Goal: Information Seeking & Learning: Learn about a topic

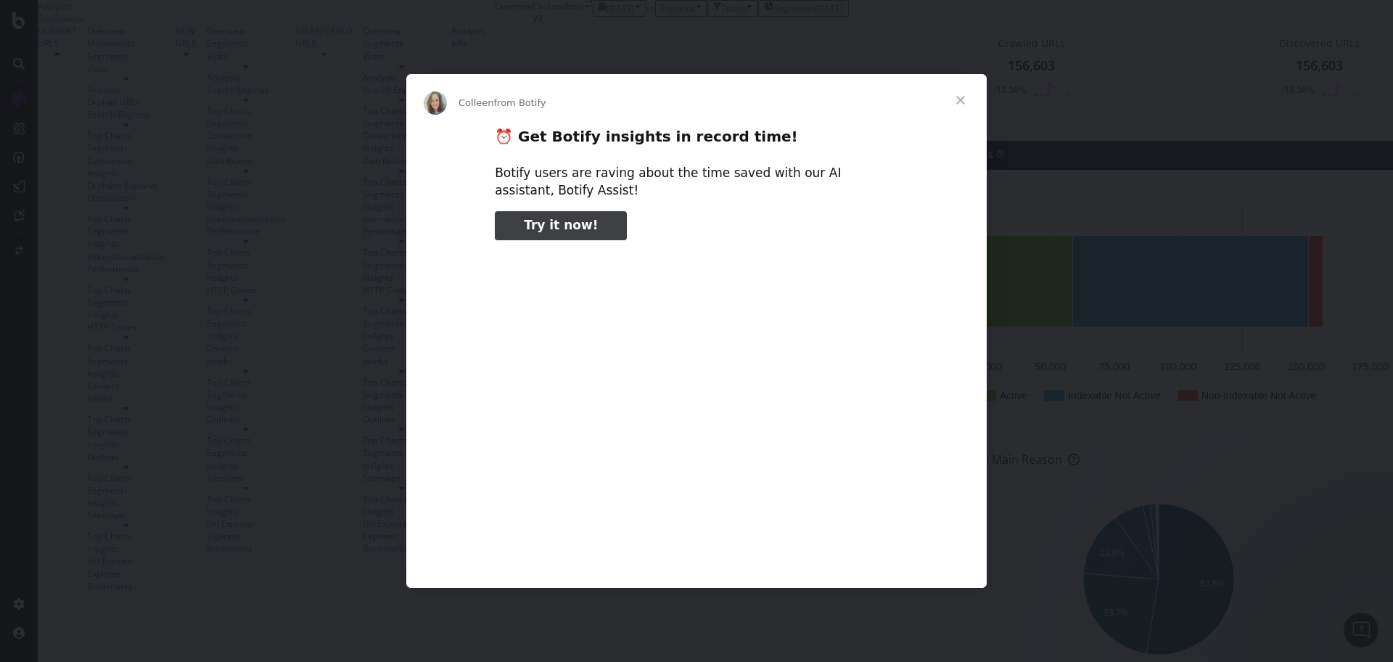
click at [543, 234] on link "Try it now!" at bounding box center [561, 225] width 132 height 29
type input "800374"
click at [967, 91] on span "Close" at bounding box center [961, 100] width 52 height 52
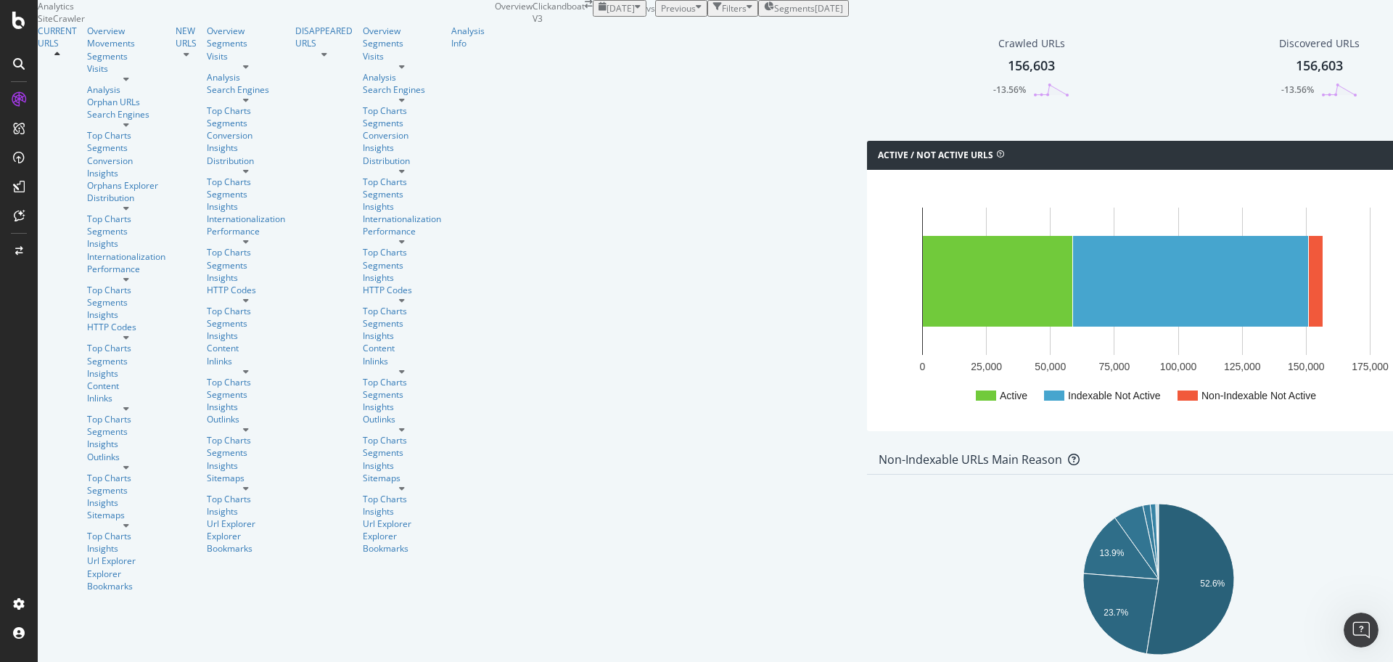
click at [148, 83] on div at bounding box center [126, 79] width 78 height 9
click at [60, 59] on icon at bounding box center [57, 54] width 6 height 9
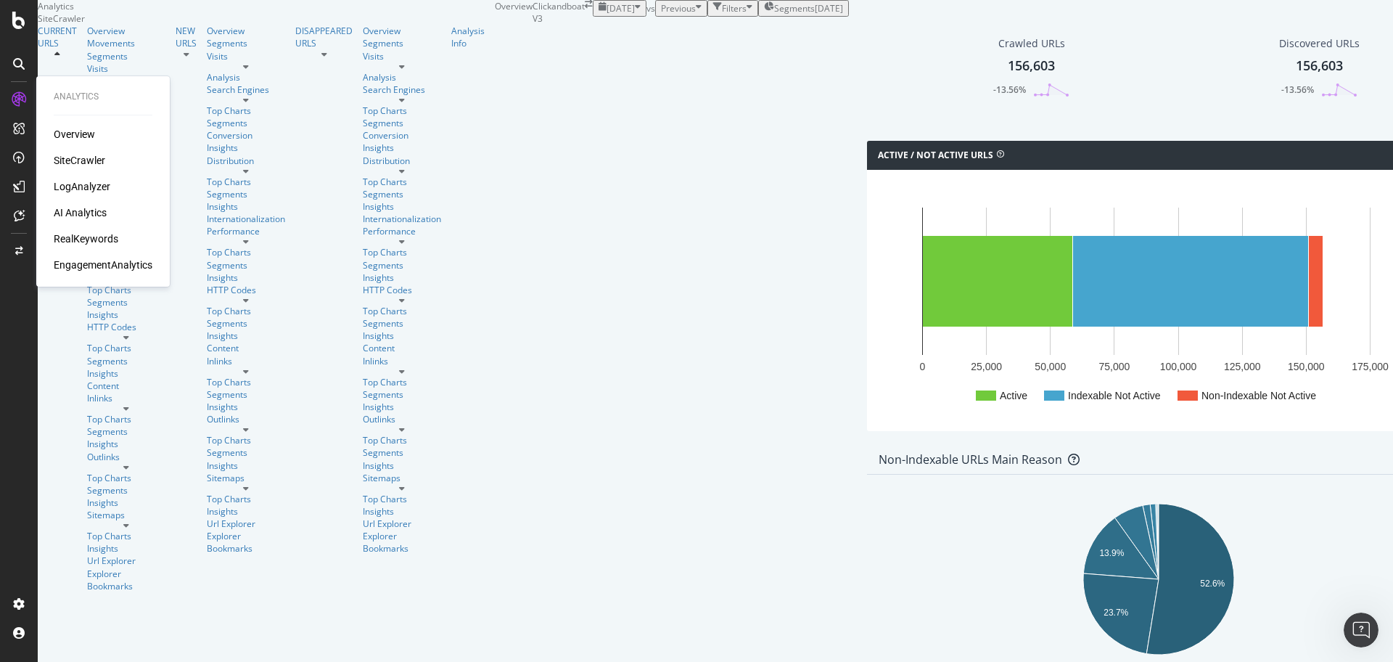
click at [91, 188] on div "LogAnalyzer" at bounding box center [82, 186] width 57 height 15
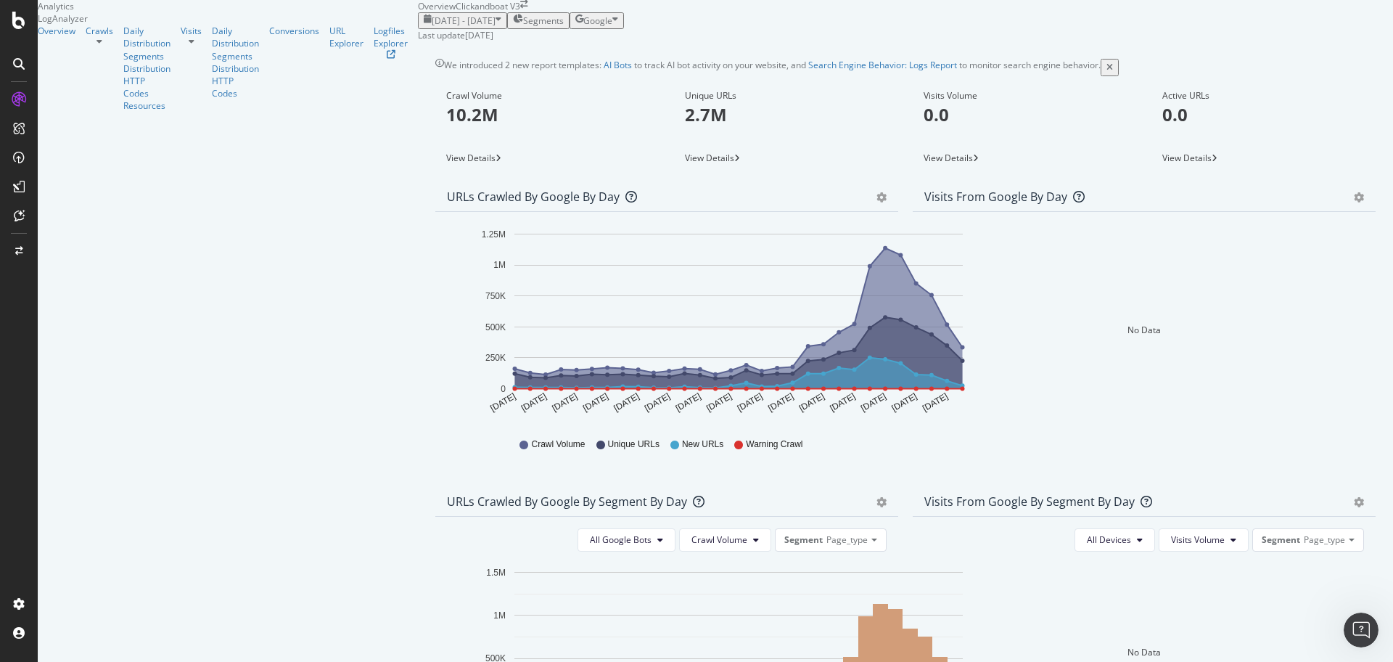
click at [102, 46] on icon at bounding box center [100, 41] width 6 height 9
click at [189, 46] on icon at bounding box center [192, 41] width 6 height 9
click at [113, 46] on div at bounding box center [100, 41] width 28 height 9
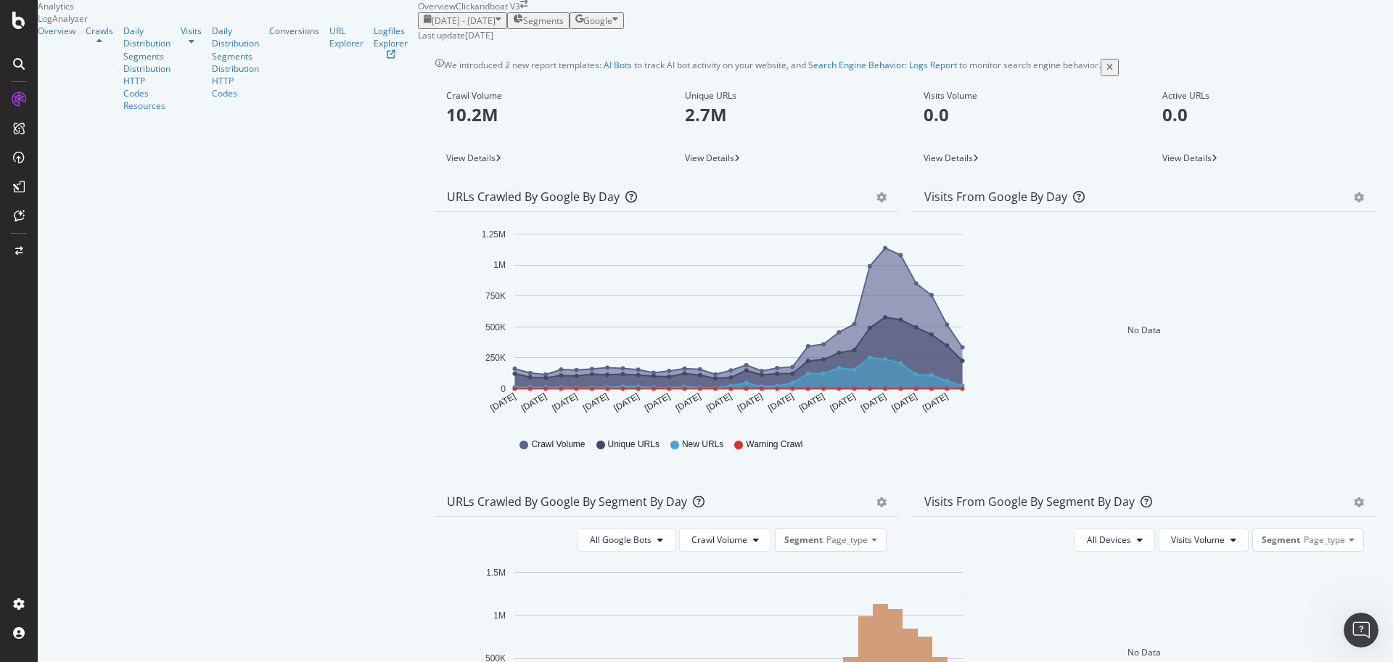
click at [113, 46] on div at bounding box center [100, 41] width 28 height 9
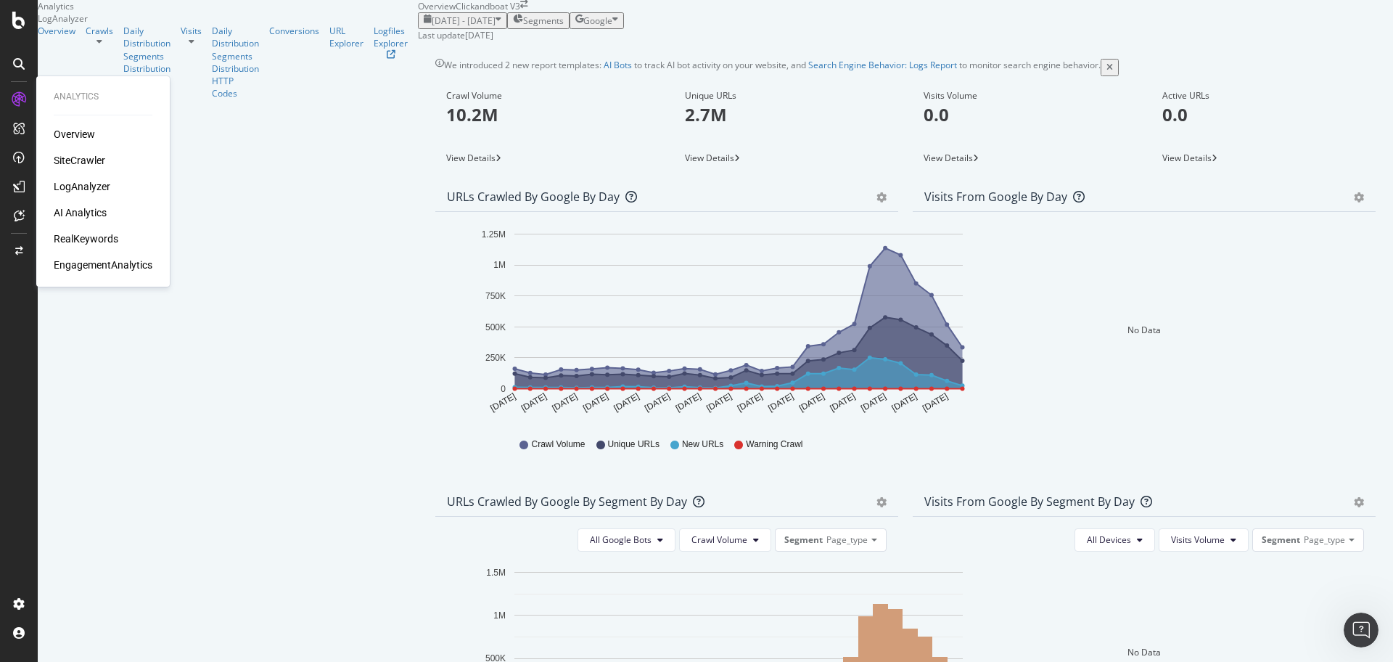
click at [76, 133] on div "Overview" at bounding box center [74, 134] width 41 height 15
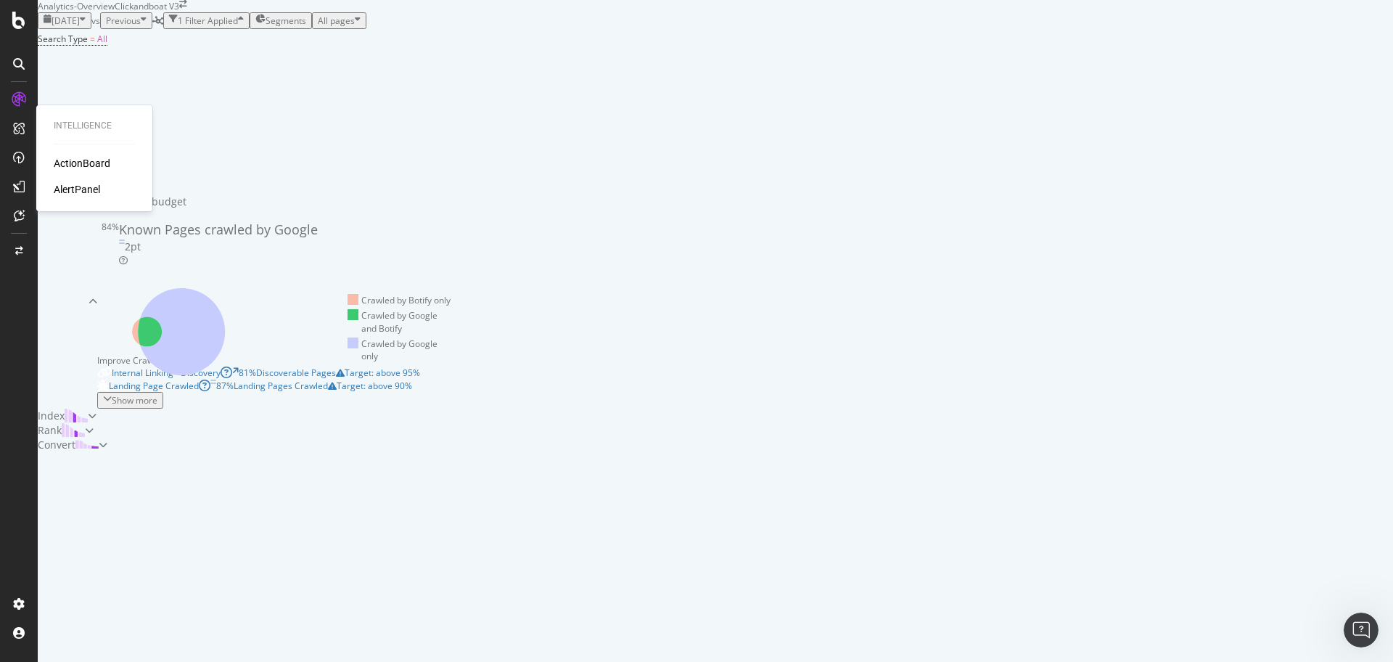
scroll to position [147, 0]
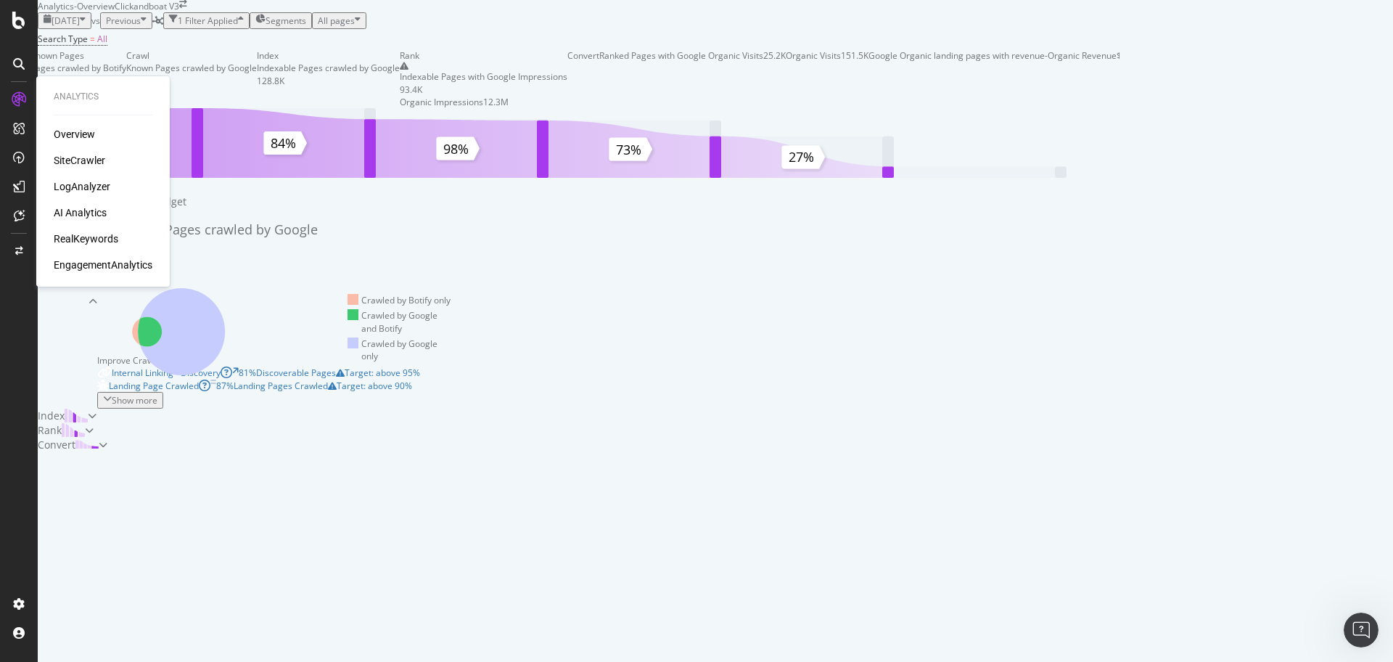
click at [83, 159] on div "SiteCrawler" at bounding box center [80, 160] width 52 height 15
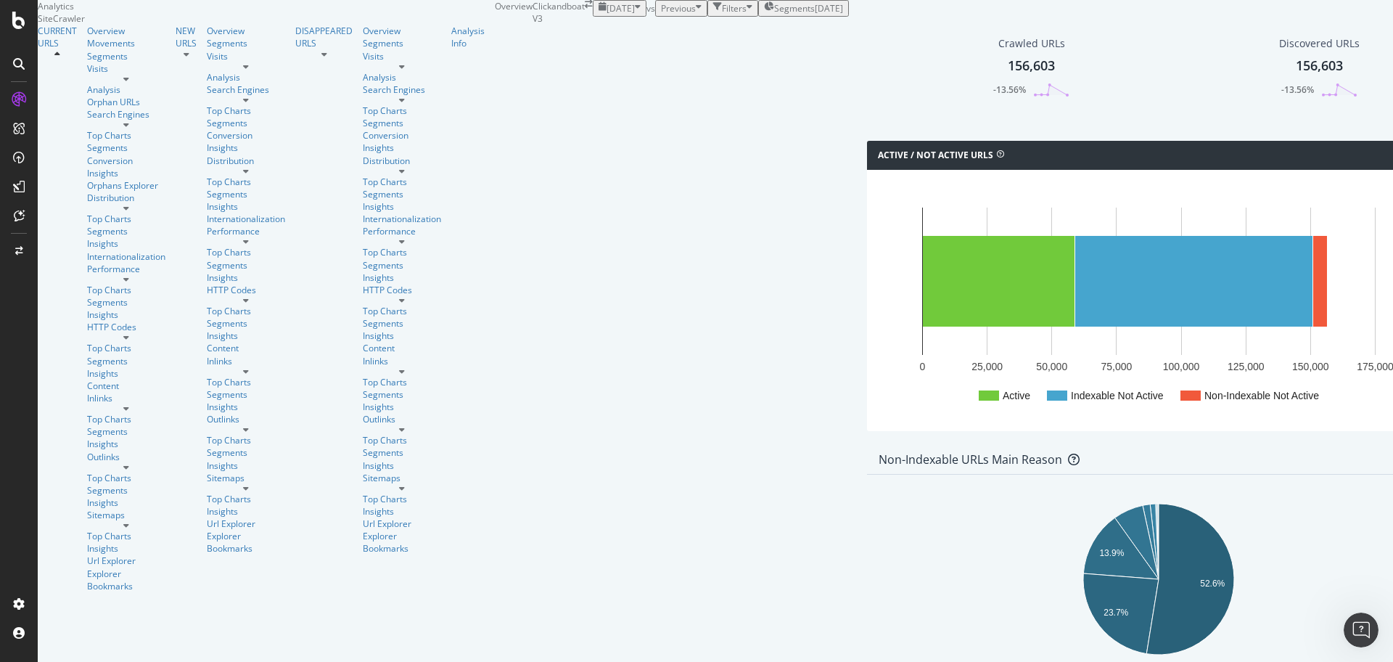
scroll to position [181, 0]
click at [1366, 624] on icon "Open Intercom Messenger" at bounding box center [1360, 628] width 24 height 24
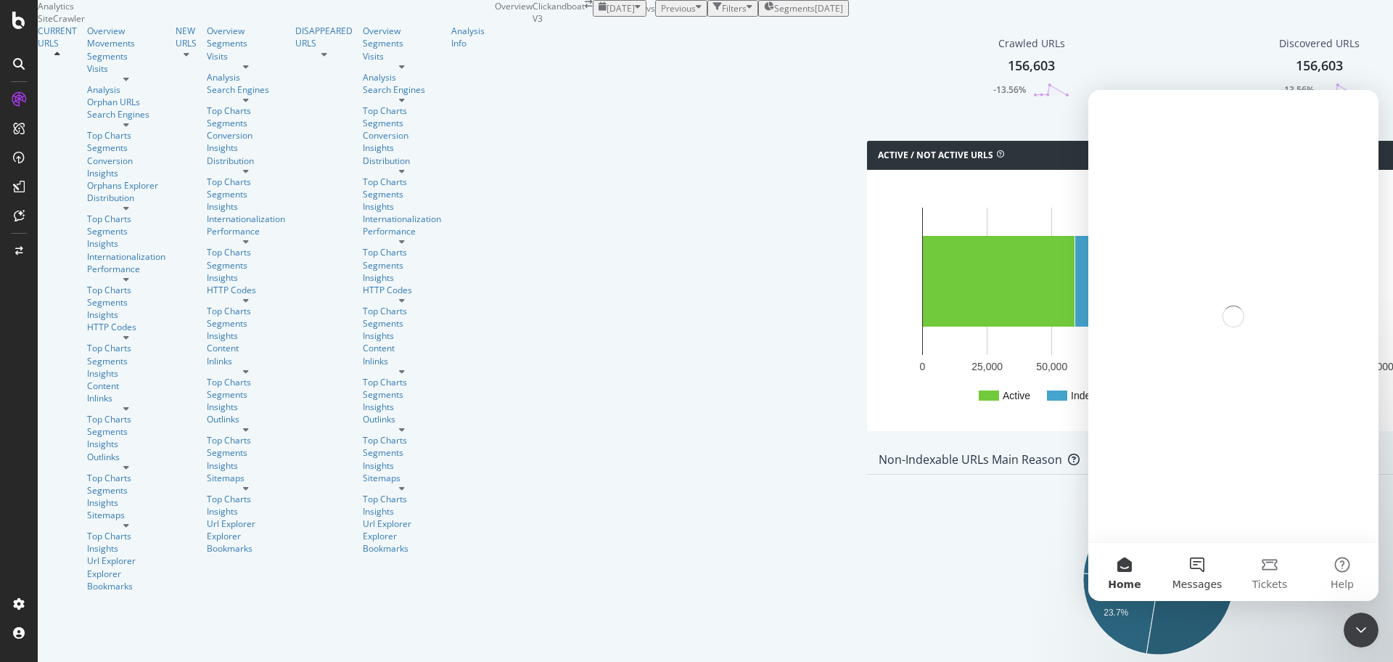
scroll to position [0, 0]
click at [1207, 567] on button "Messages" at bounding box center [1197, 572] width 73 height 58
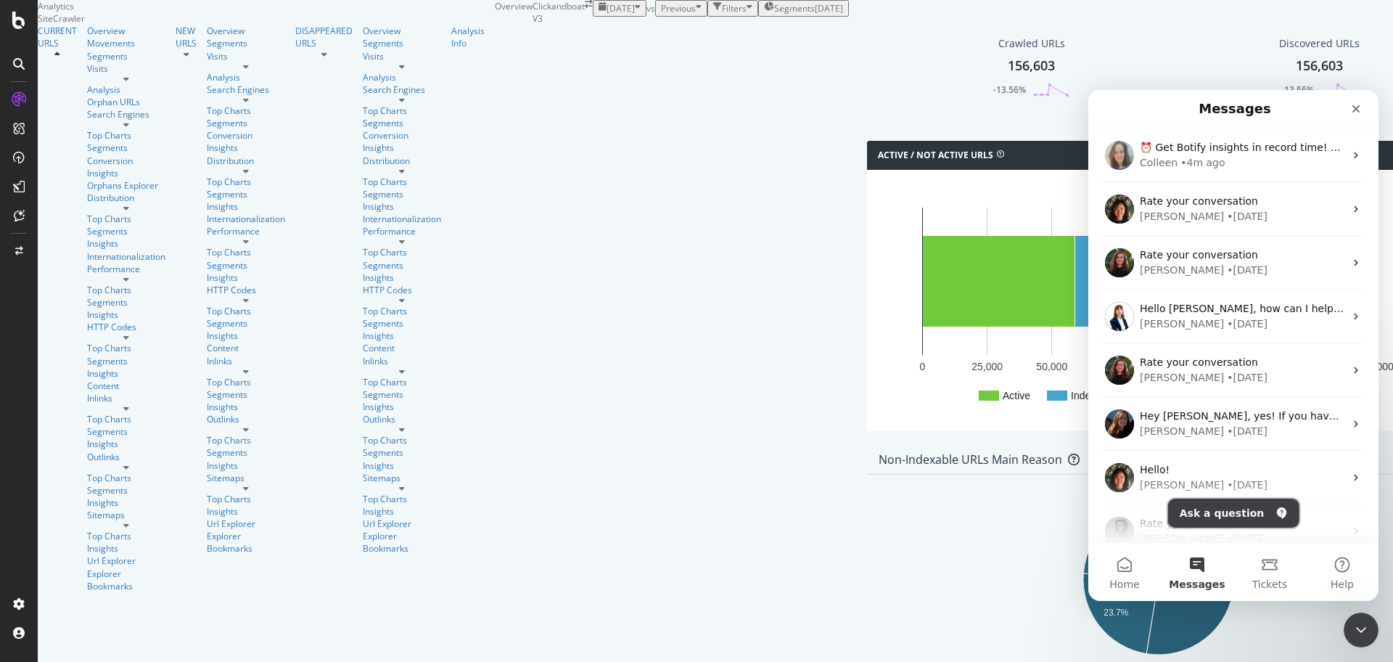
click at [1225, 512] on button "Ask a question" at bounding box center [1233, 513] width 131 height 29
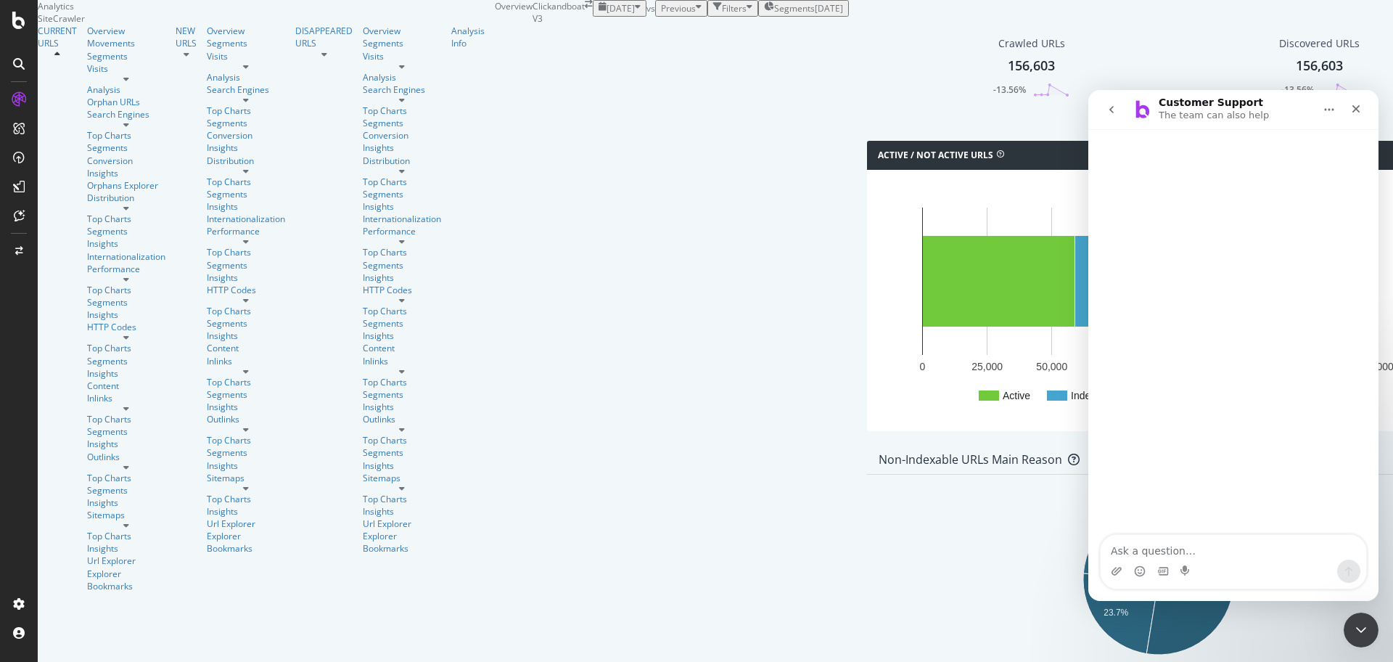
click at [1186, 546] on textarea "Ask a question…" at bounding box center [1234, 547] width 266 height 25
type textarea "hello"
type textarea "where"
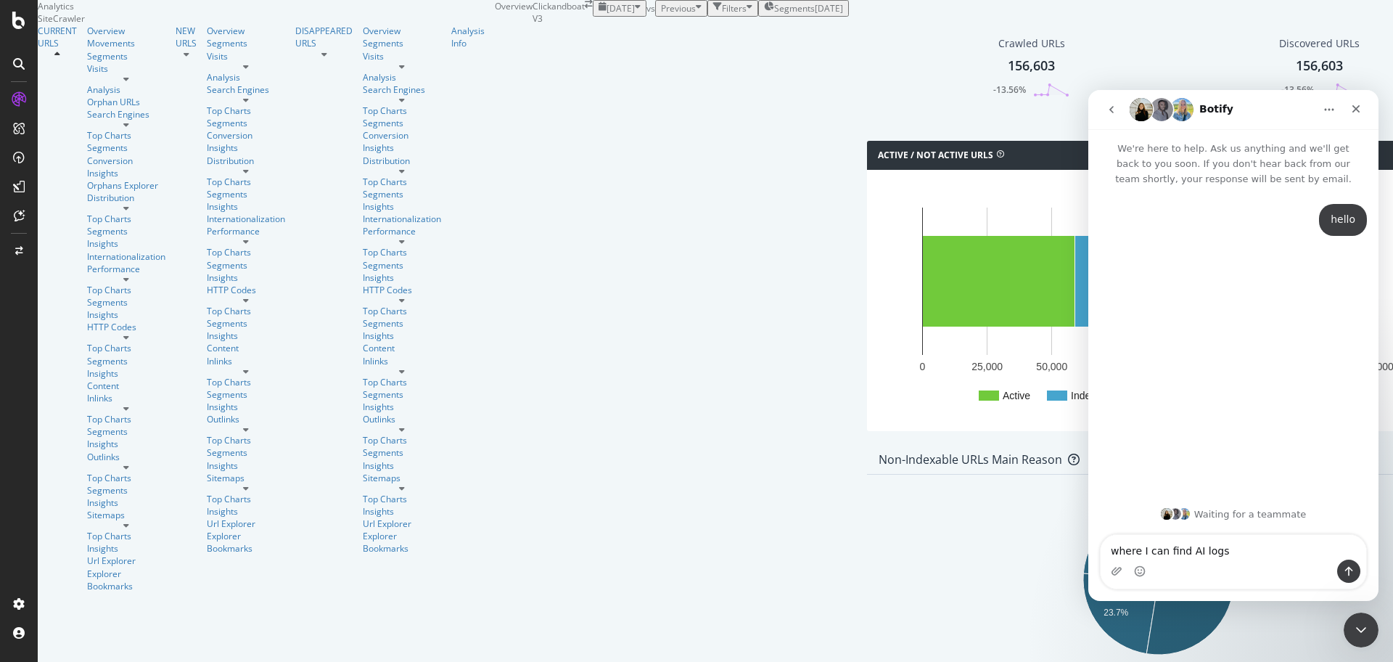
type textarea "where I can find AI logs?"
click at [14, 62] on icon at bounding box center [19, 64] width 12 height 12
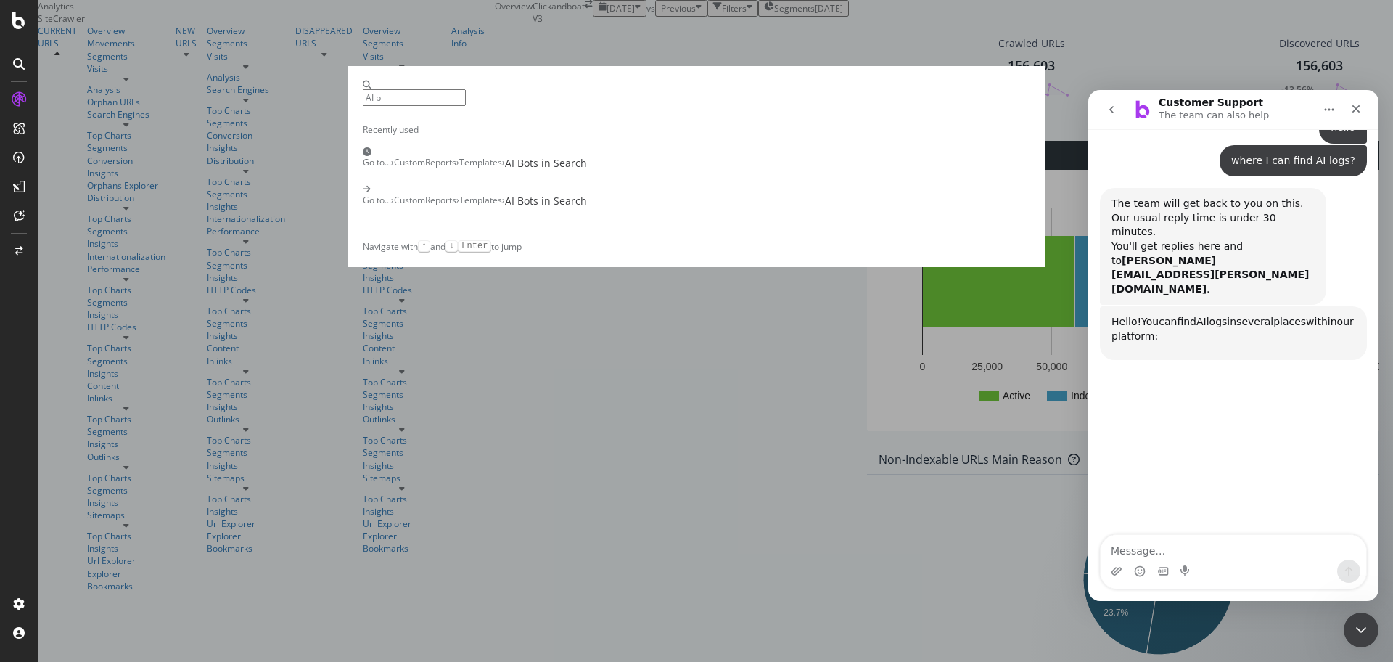
scroll to position [97, 0]
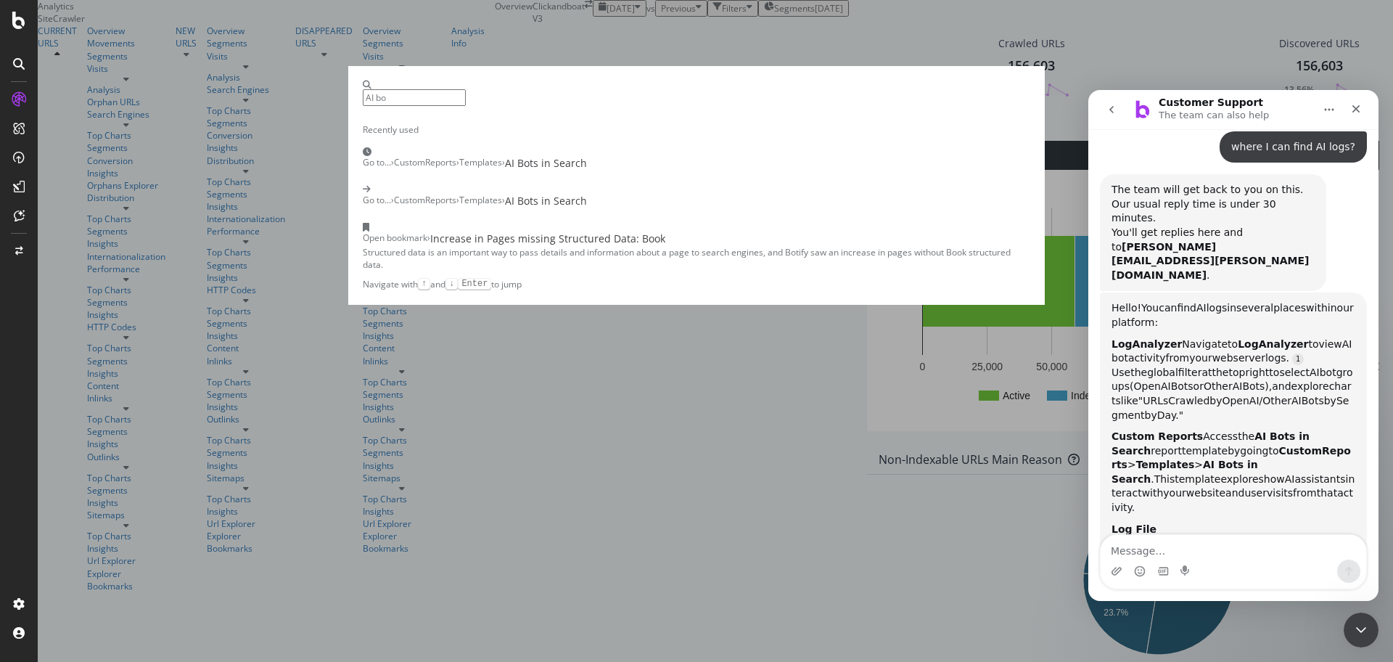
type input "AI bo"
click at [587, 171] on div "AI Bots in Search" at bounding box center [546, 163] width 82 height 15
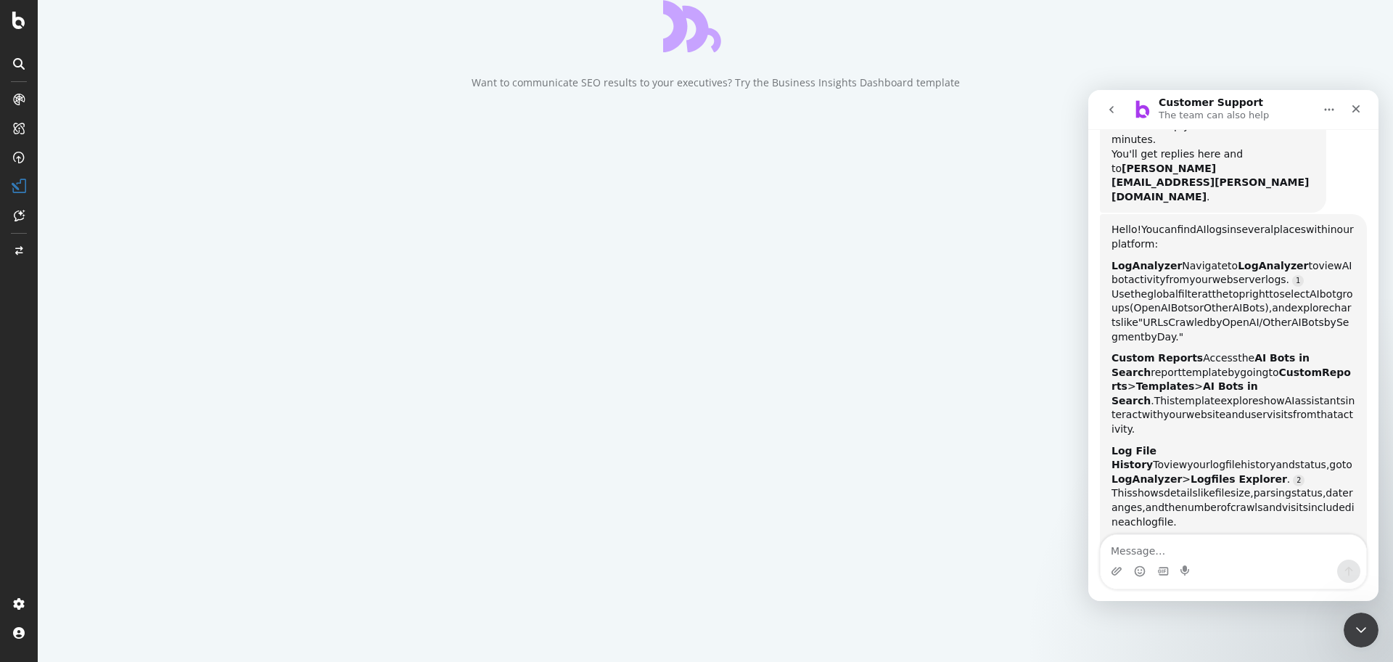
scroll to position [197, 0]
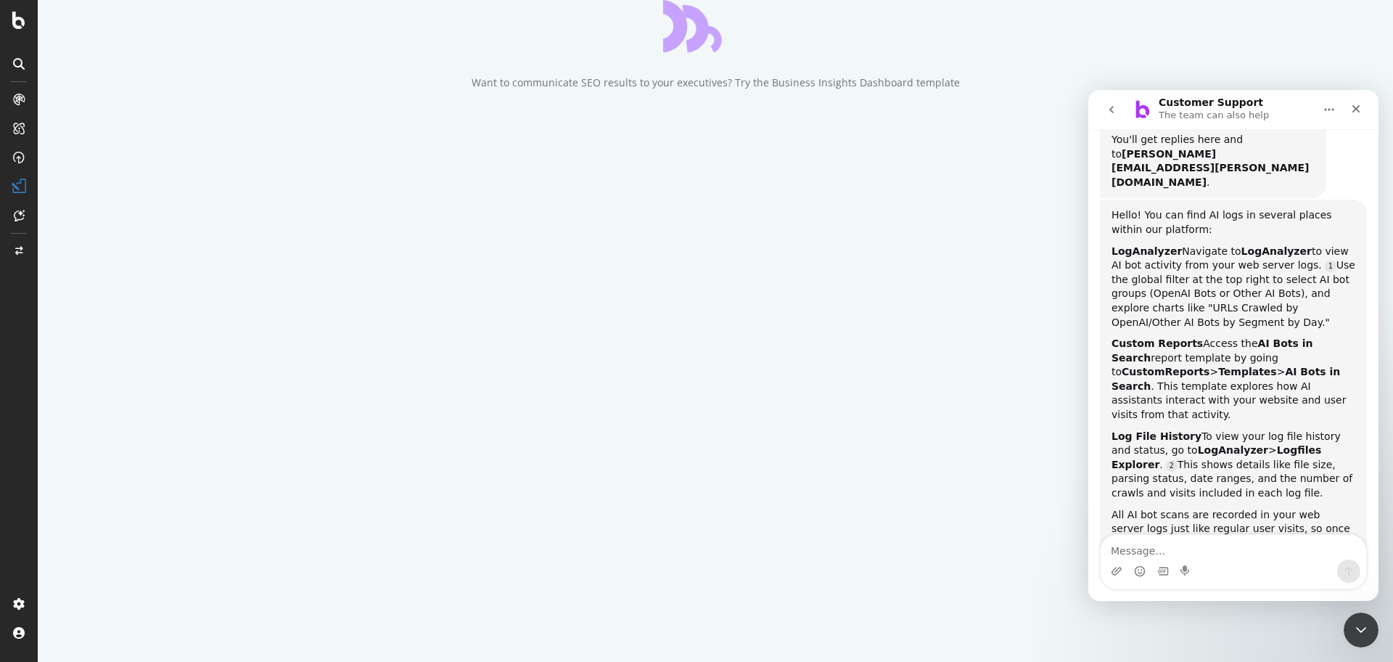
scroll to position [218, 0]
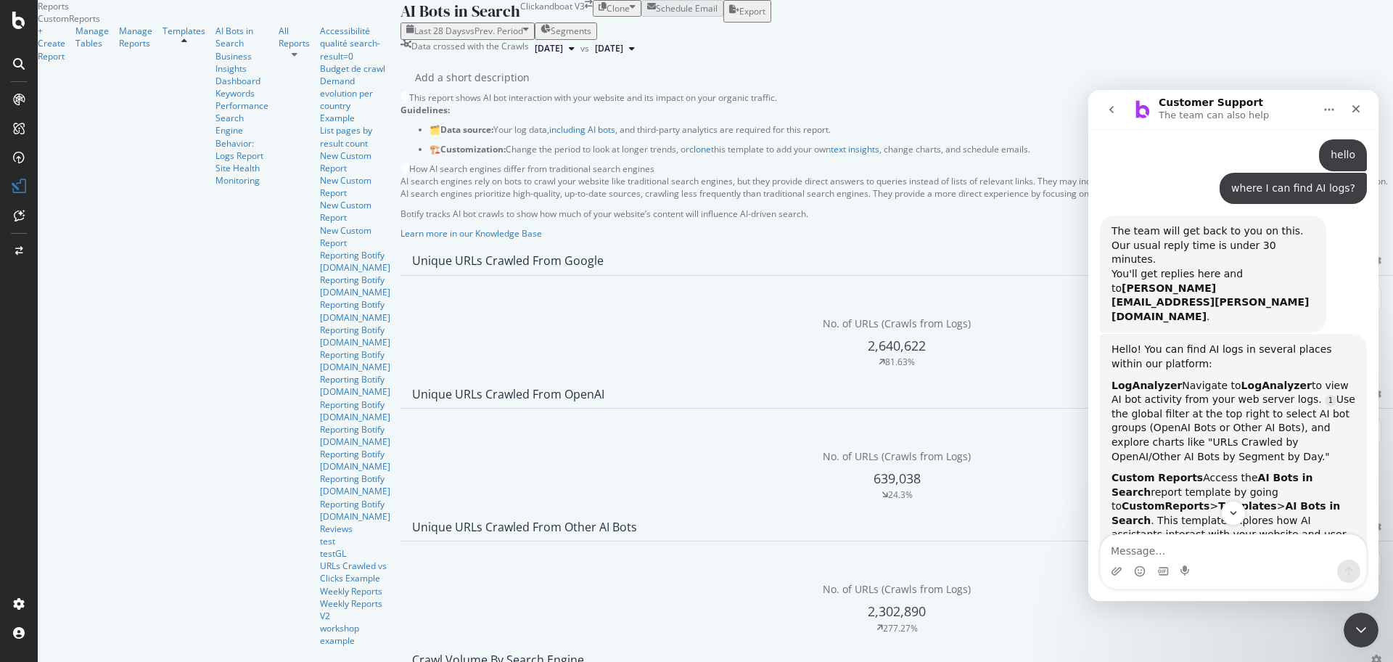
scroll to position [244, 0]
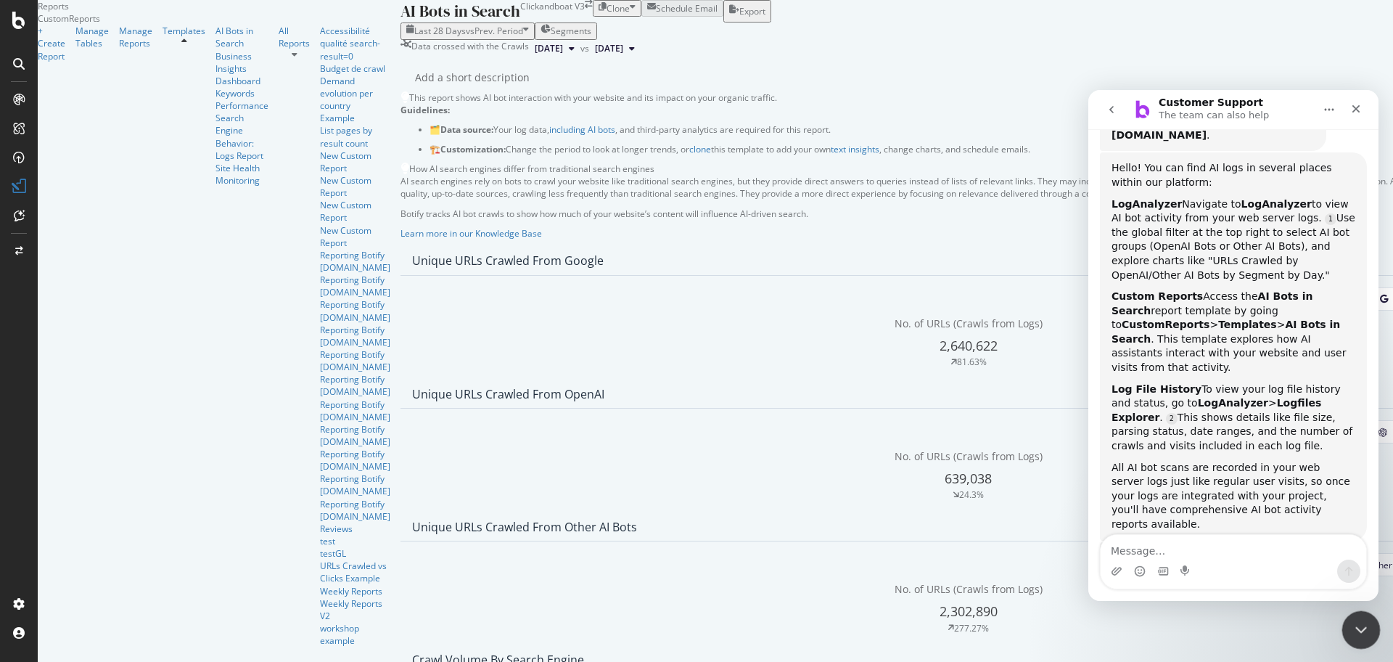
drag, startPoint x: 2701, startPoint y: 1265, endPoint x: 1358, endPoint y: 629, distance: 1485.3
click at [1358, 629] on icon "Close Intercom Messenger" at bounding box center [1359, 628] width 10 height 6
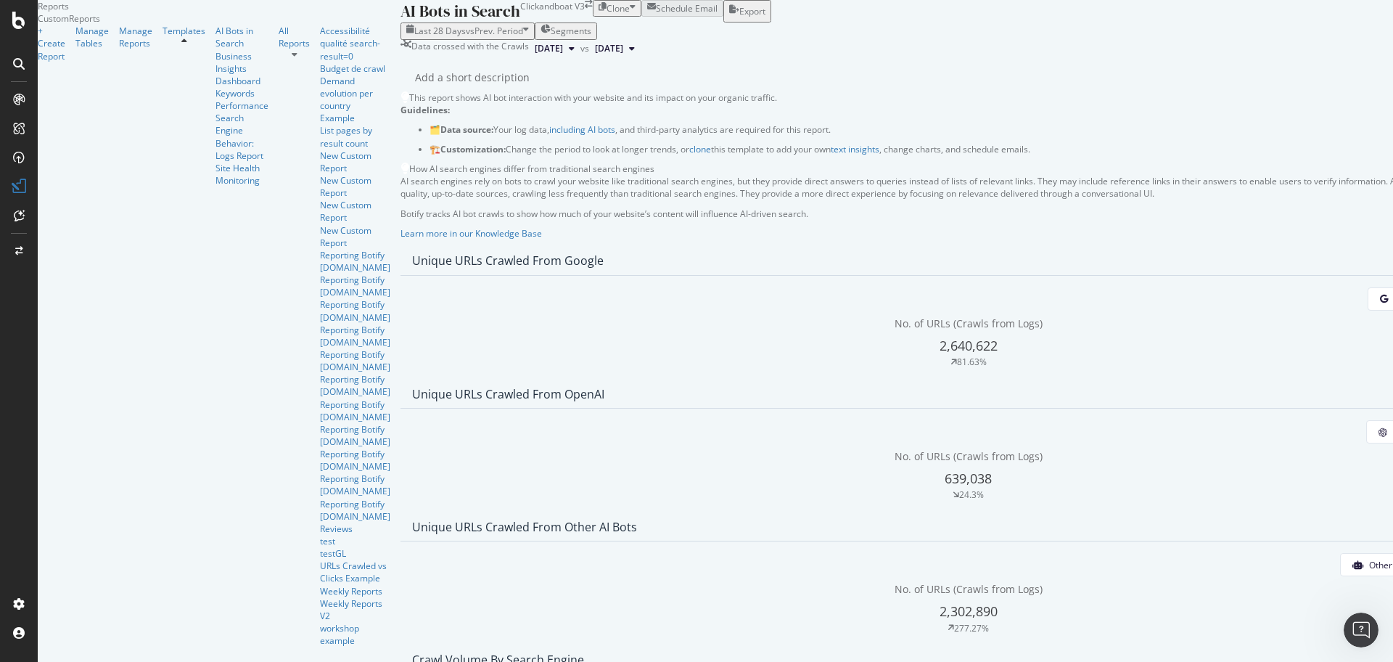
scroll to position [181, 0]
click at [1366, 420] on button "OpenAI" at bounding box center [1406, 431] width 81 height 23
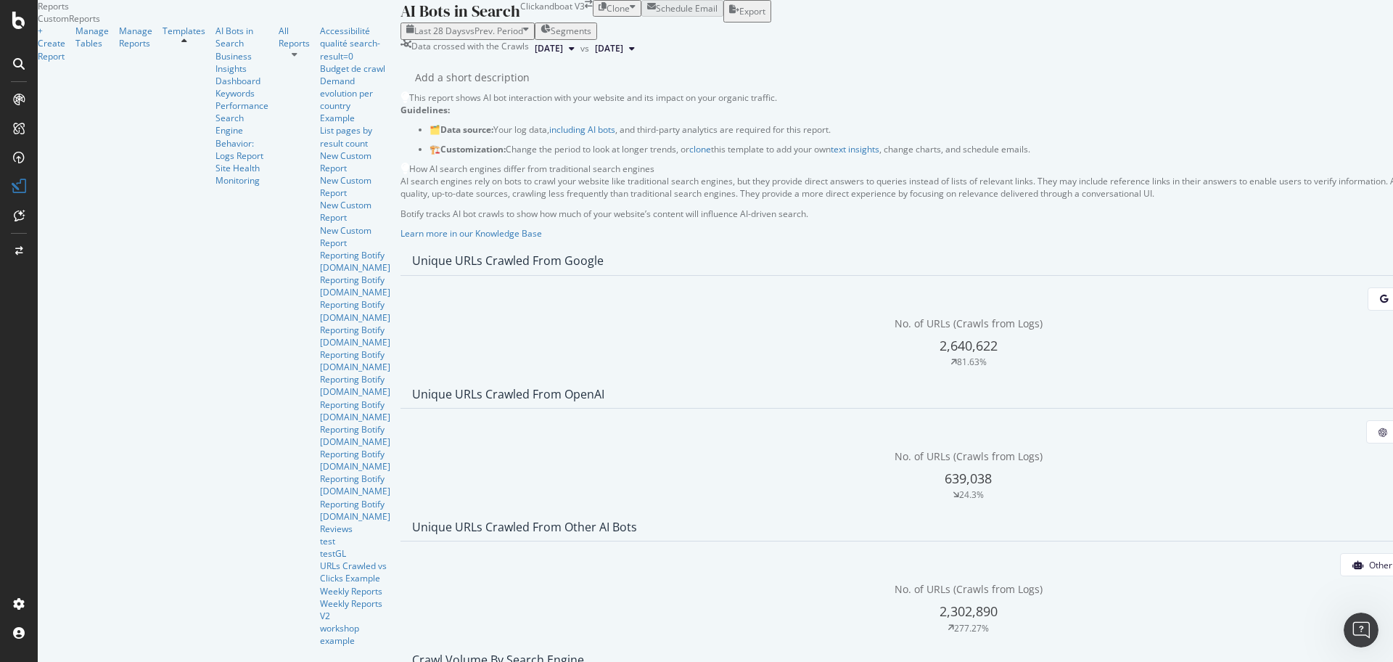
click at [1280, 303] on icon at bounding box center [1278, 297] width 4 height 12
click at [1224, 300] on div "Segments" at bounding box center [1242, 294] width 75 height 12
click at [1224, 300] on div "Segments" at bounding box center [1247, 294] width 84 height 12
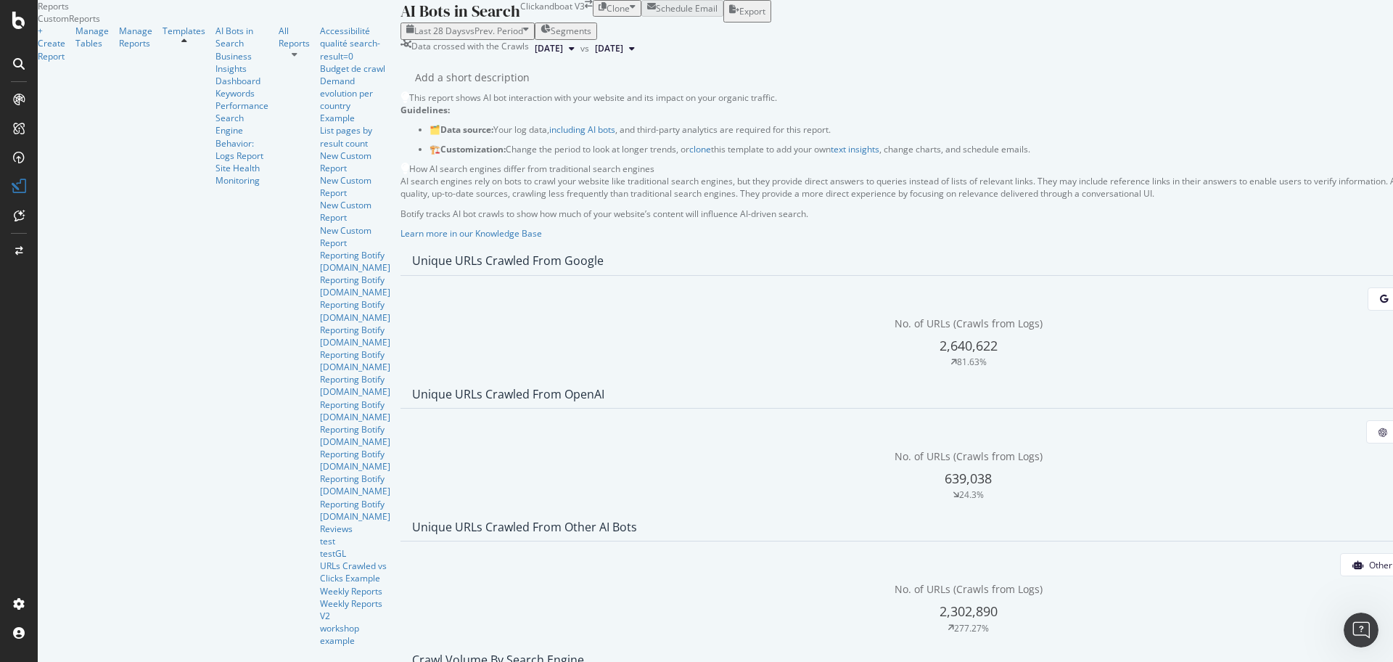
scroll to position [0, 0]
click at [551, 37] on span "Segments" at bounding box center [571, 31] width 41 height 12
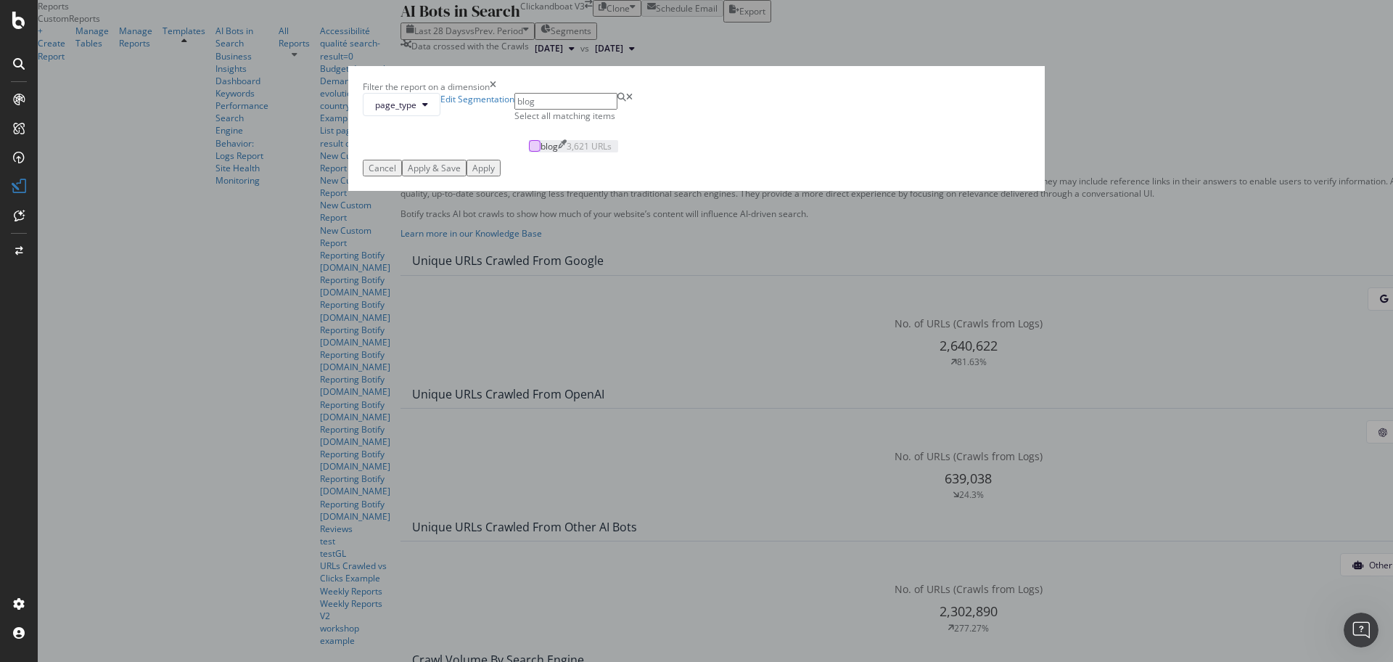
type input "blog"
click at [541, 152] on div "modal" at bounding box center [535, 146] width 12 height 12
click at [495, 174] on div "Apply" at bounding box center [483, 168] width 22 height 12
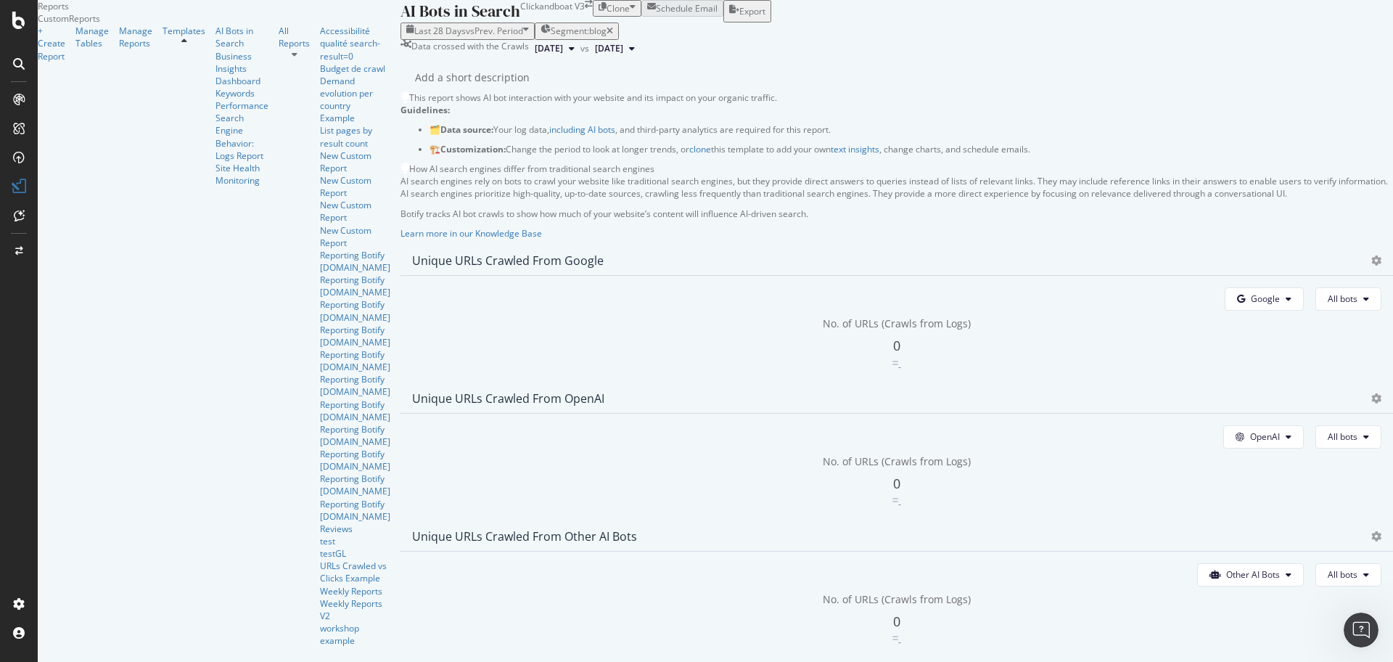
scroll to position [147, 0]
drag, startPoint x: 424, startPoint y: 12, endPoint x: 716, endPoint y: 73, distance: 298.9
click at [607, 27] on icon "button" at bounding box center [610, 31] width 7 height 9
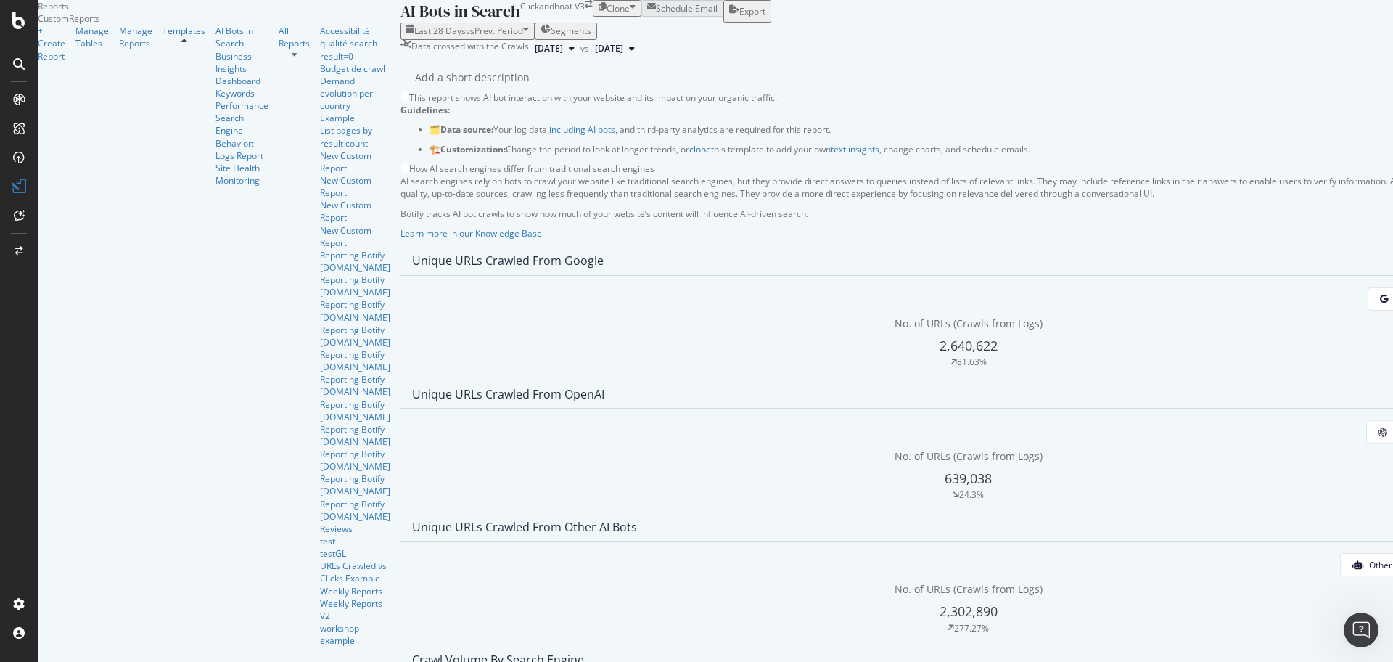
scroll to position [2086, 0]
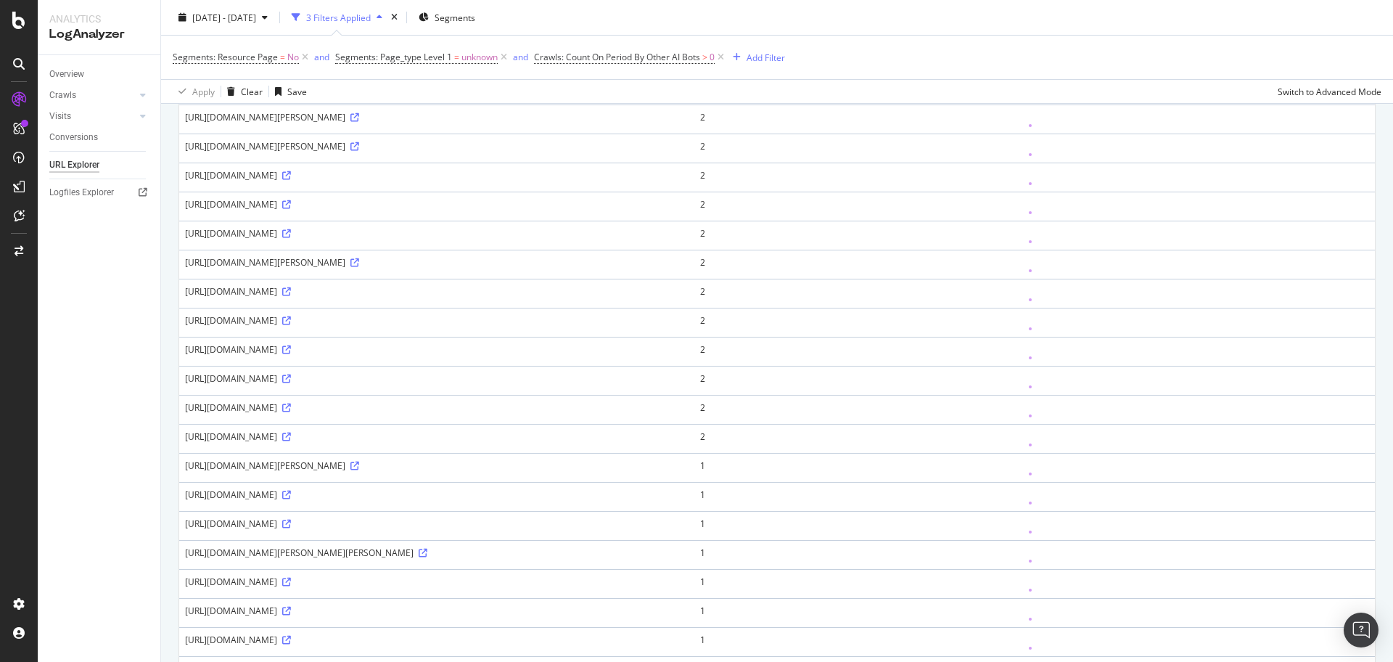
scroll to position [1149, 0]
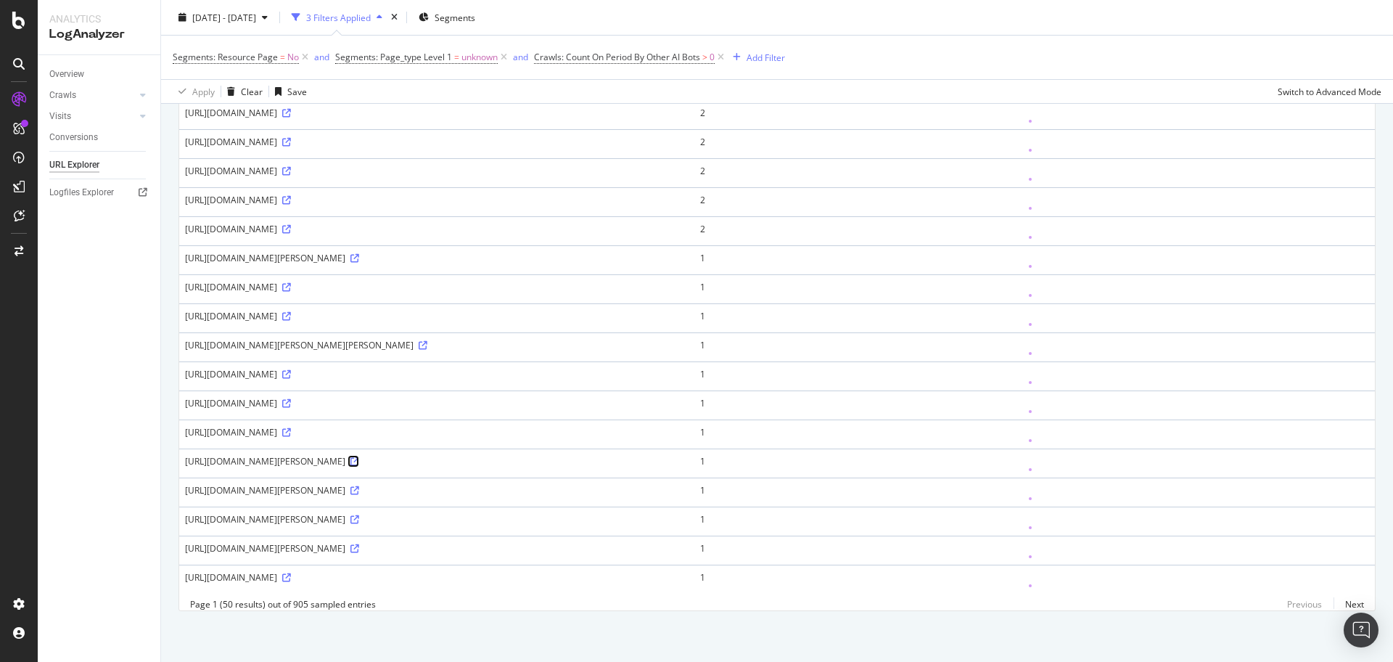
click at [359, 457] on icon at bounding box center [354, 461] width 9 height 9
click at [291, 428] on icon at bounding box center [286, 432] width 9 height 9
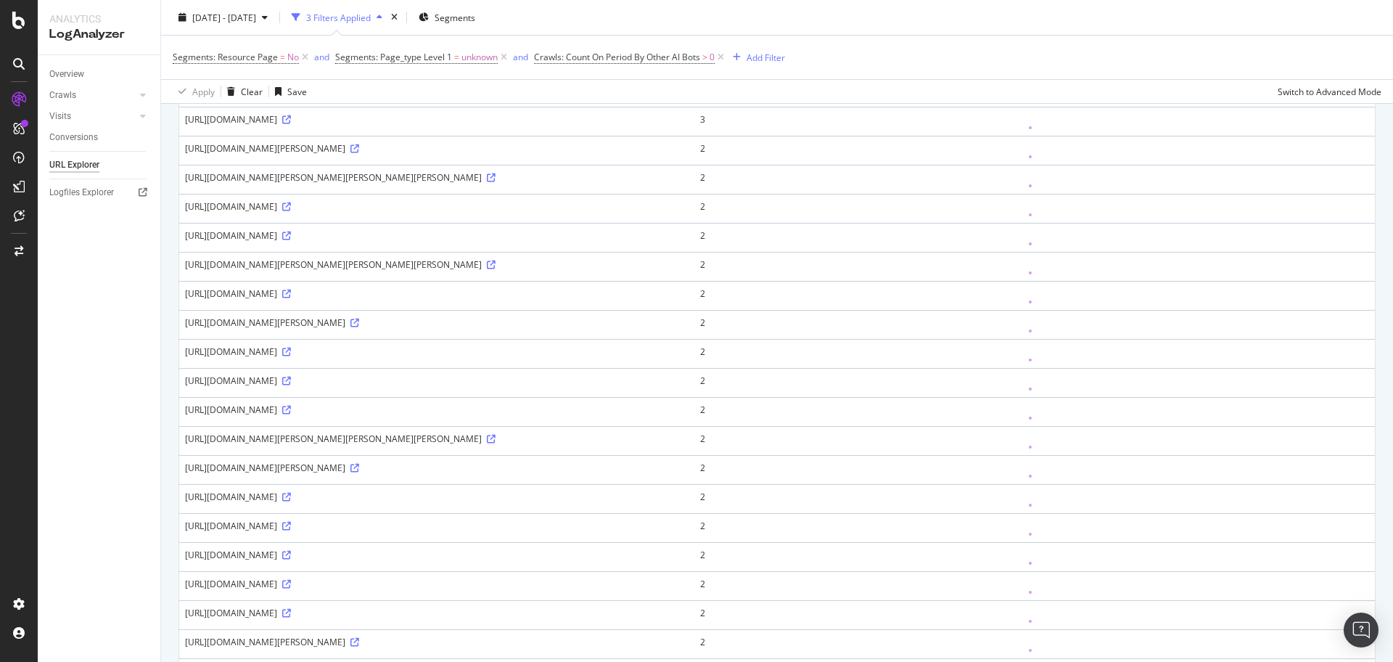
scroll to position [0, 0]
